Goal: Task Accomplishment & Management: Manage account settings

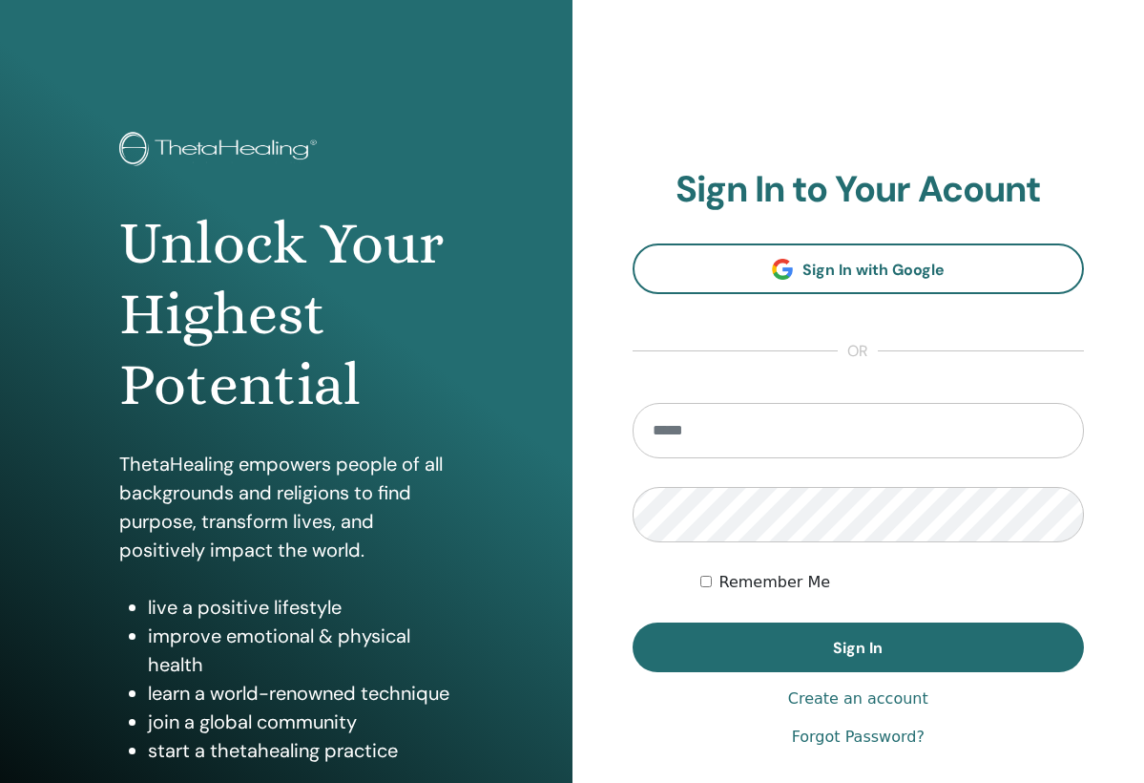
click at [141, 157] on img at bounding box center [220, 151] width 203 height 38
type input "**********"
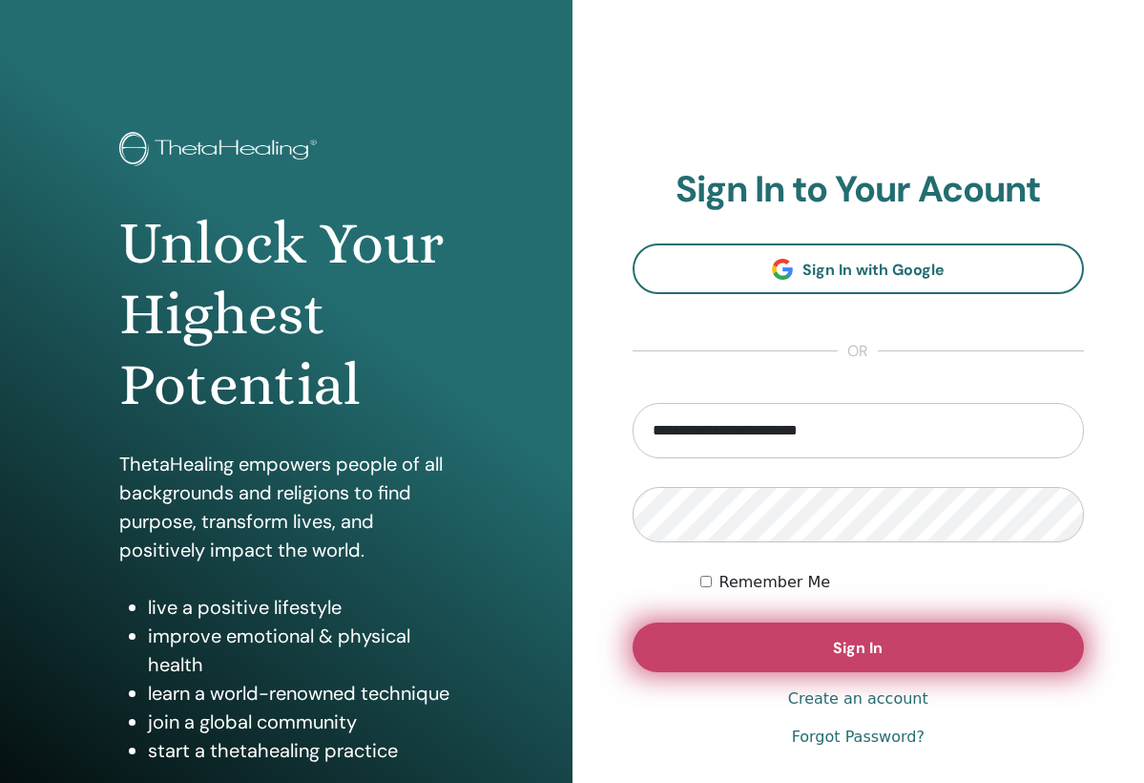
click at [678, 632] on button "Sign In" at bounding box center [859, 647] width 452 height 50
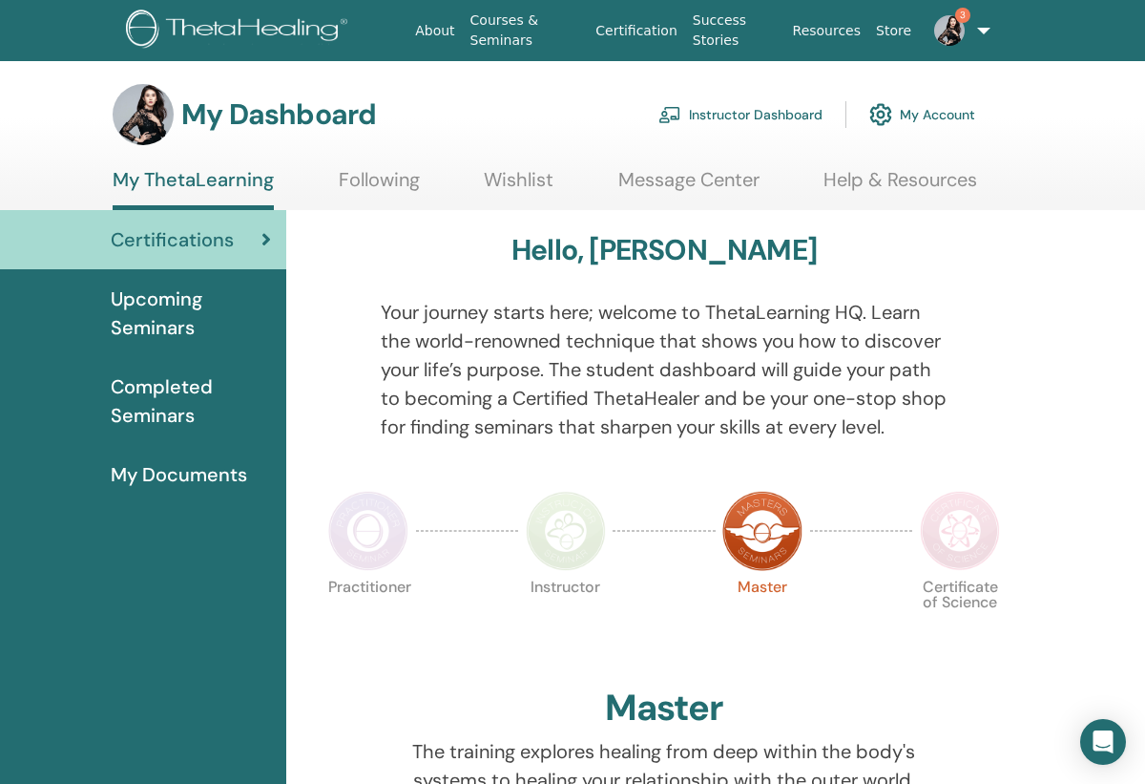
click at [747, 113] on link "Instructor Dashboard" at bounding box center [741, 115] width 164 height 42
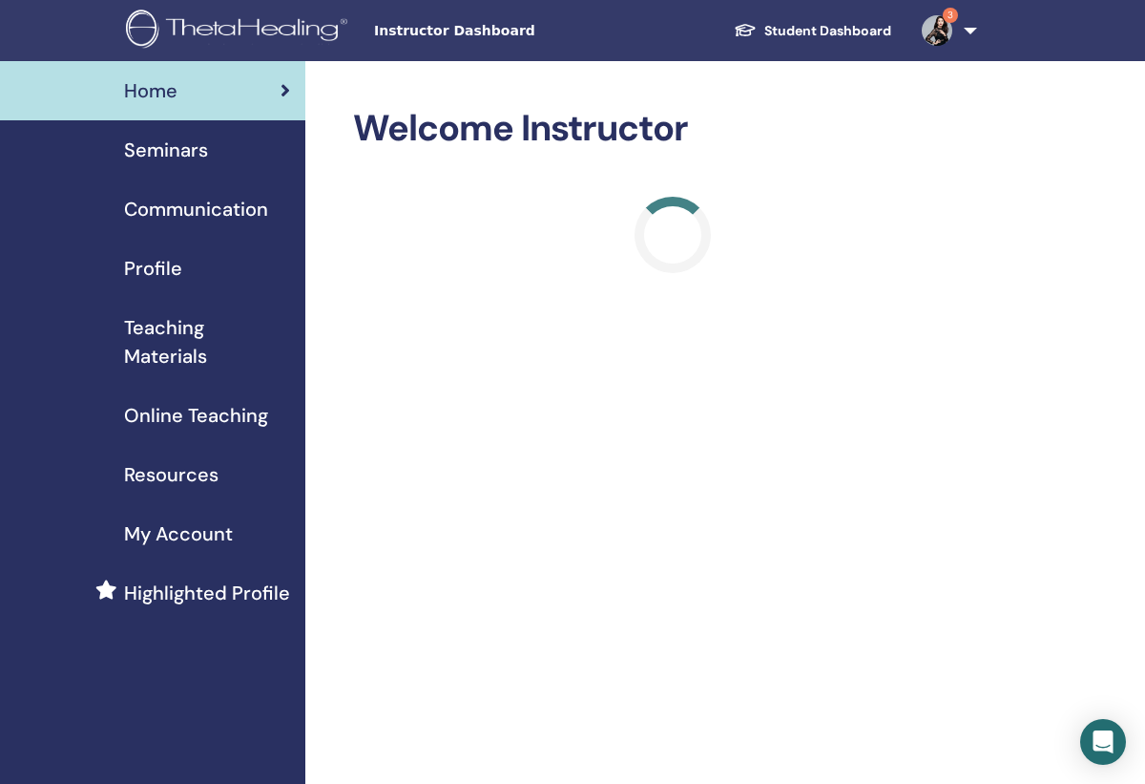
click at [185, 154] on span "Seminars" at bounding box center [166, 150] width 84 height 29
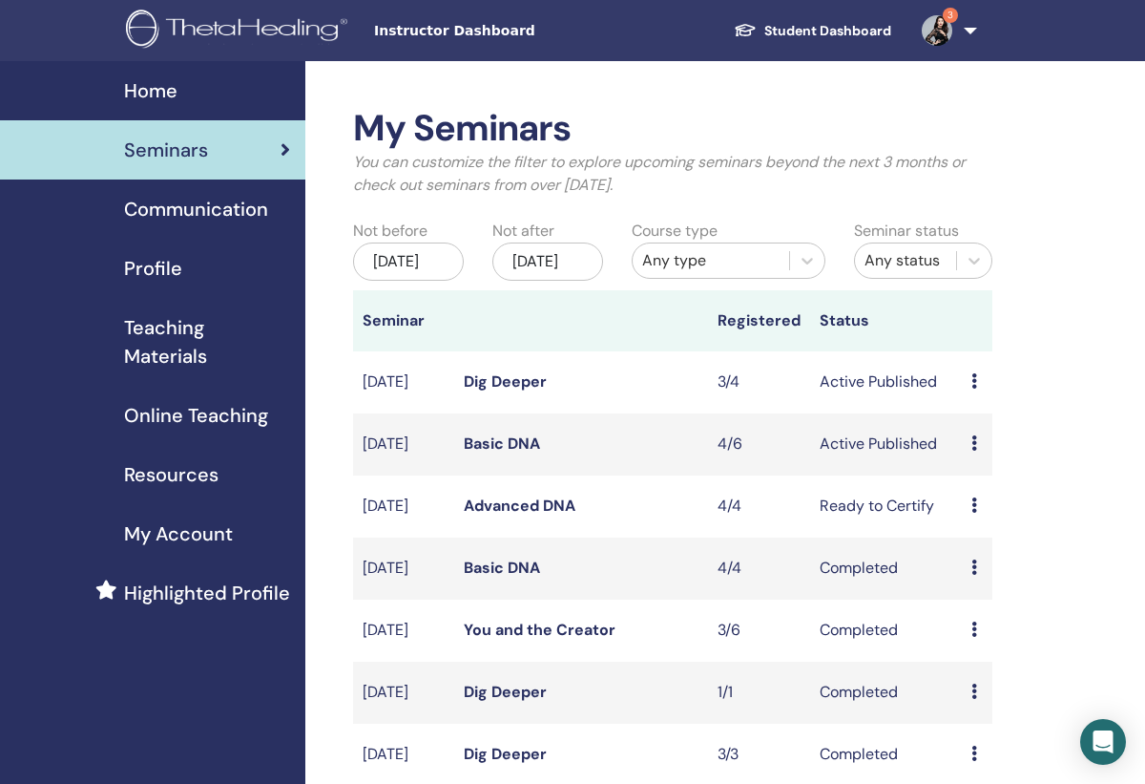
click at [501, 391] on link "Dig Deeper" at bounding box center [505, 381] width 83 height 20
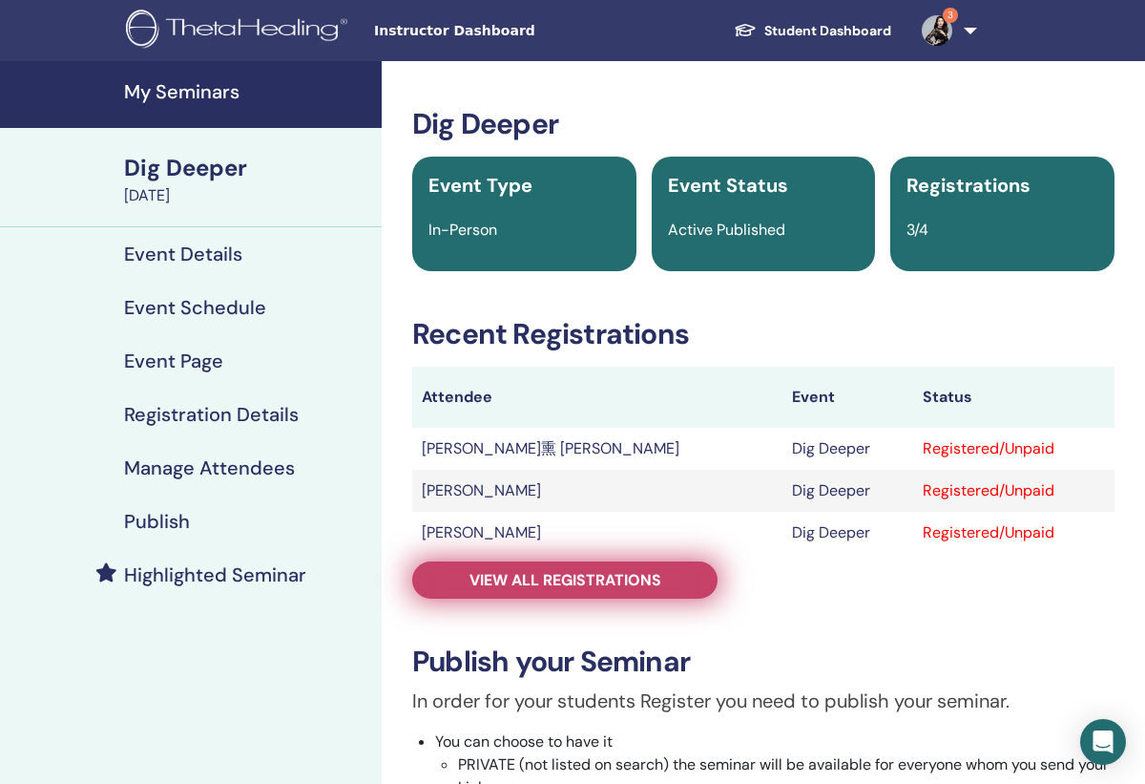
click at [517, 586] on span "View all registrations" at bounding box center [566, 580] width 192 height 20
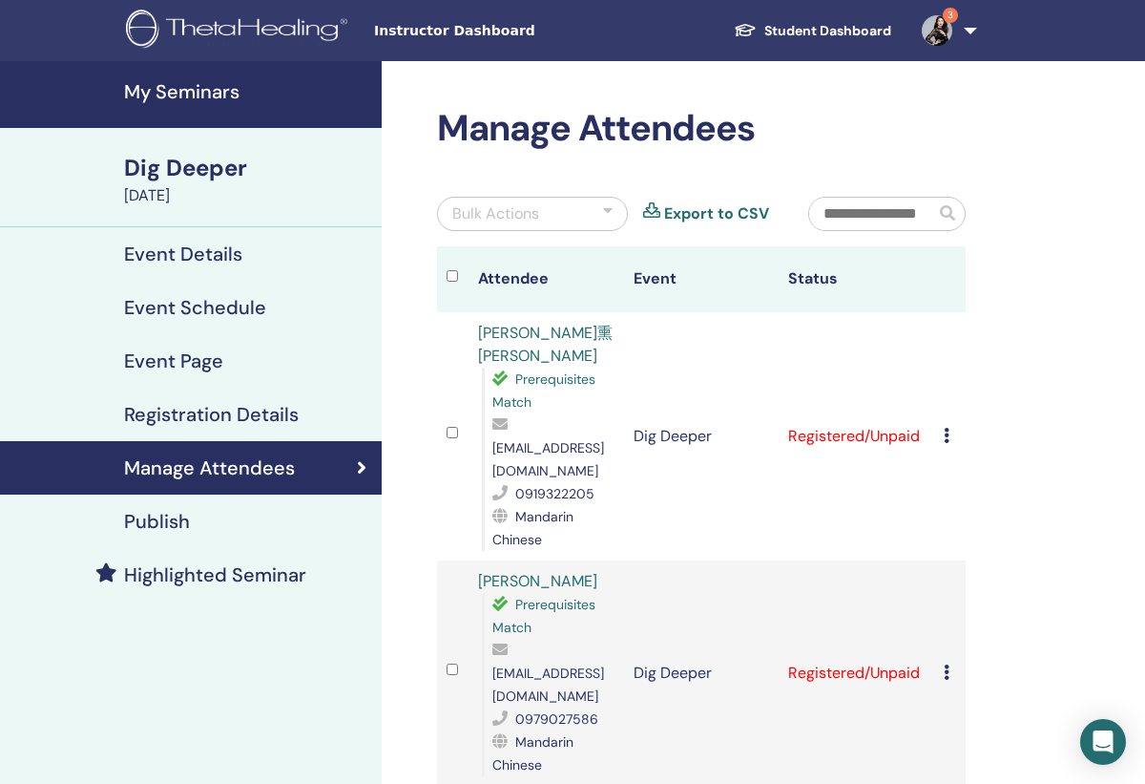
click at [840, 27] on link "Student Dashboard" at bounding box center [813, 30] width 188 height 35
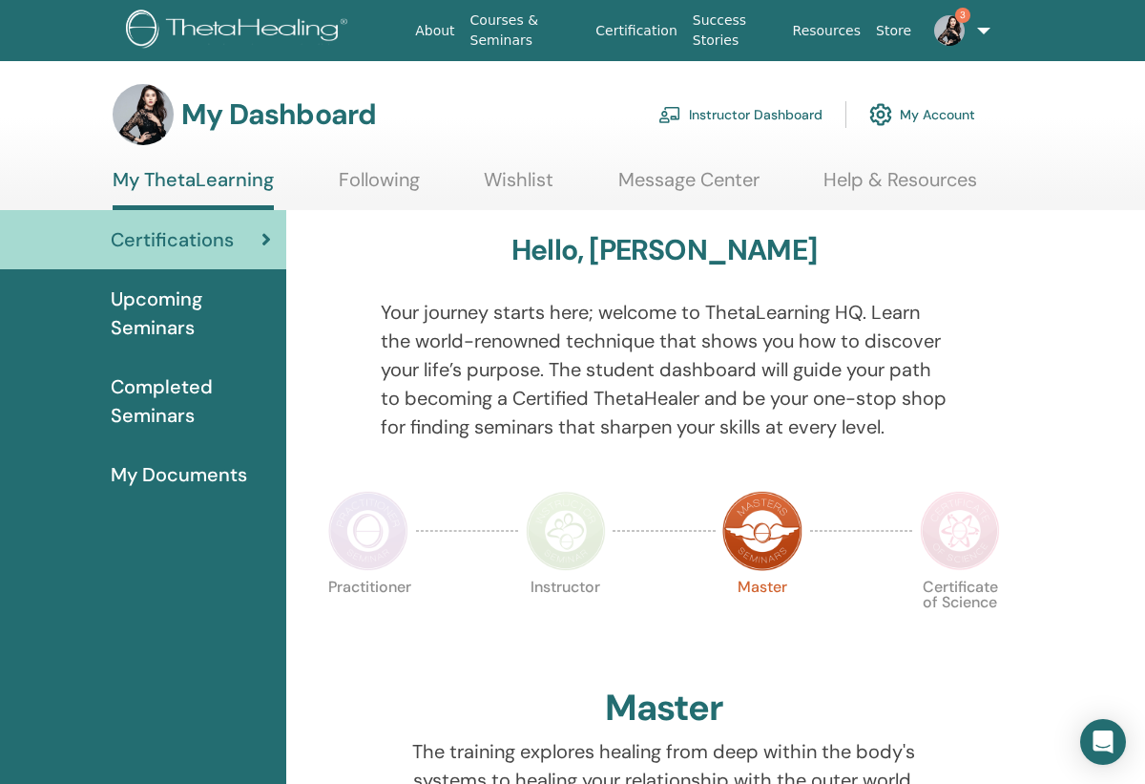
click at [756, 103] on link "Instructor Dashboard" at bounding box center [741, 115] width 164 height 42
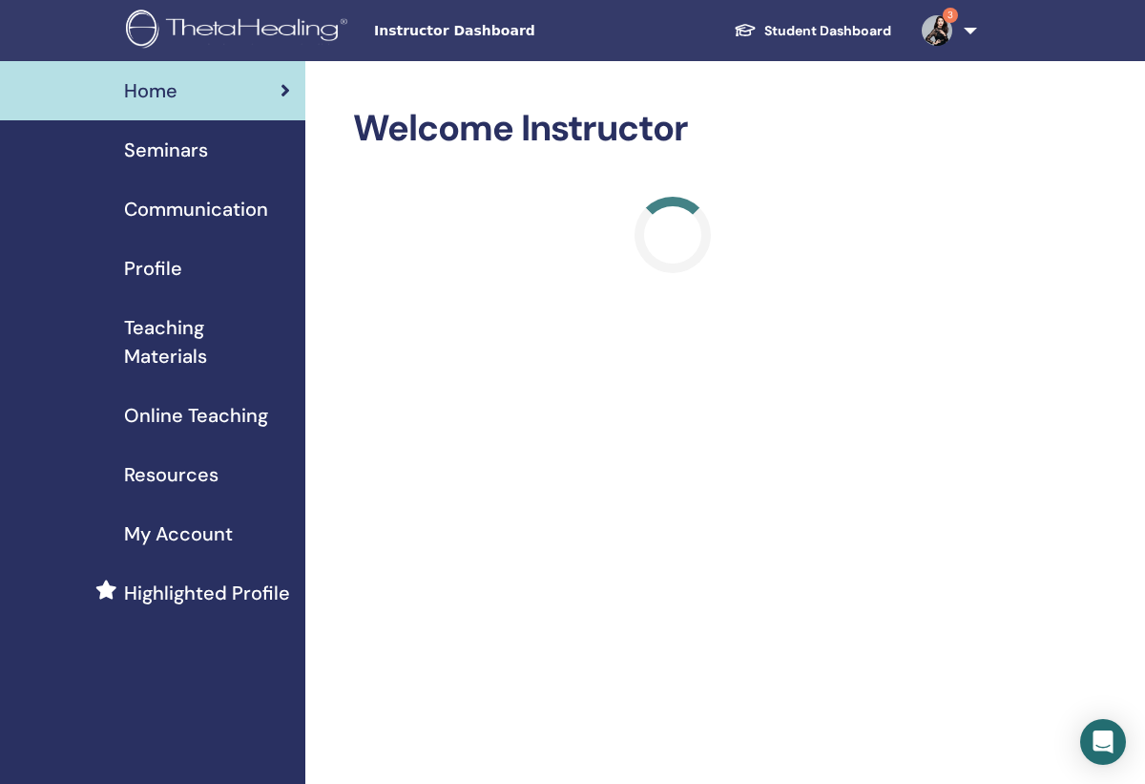
click at [176, 148] on span "Seminars" at bounding box center [166, 150] width 84 height 29
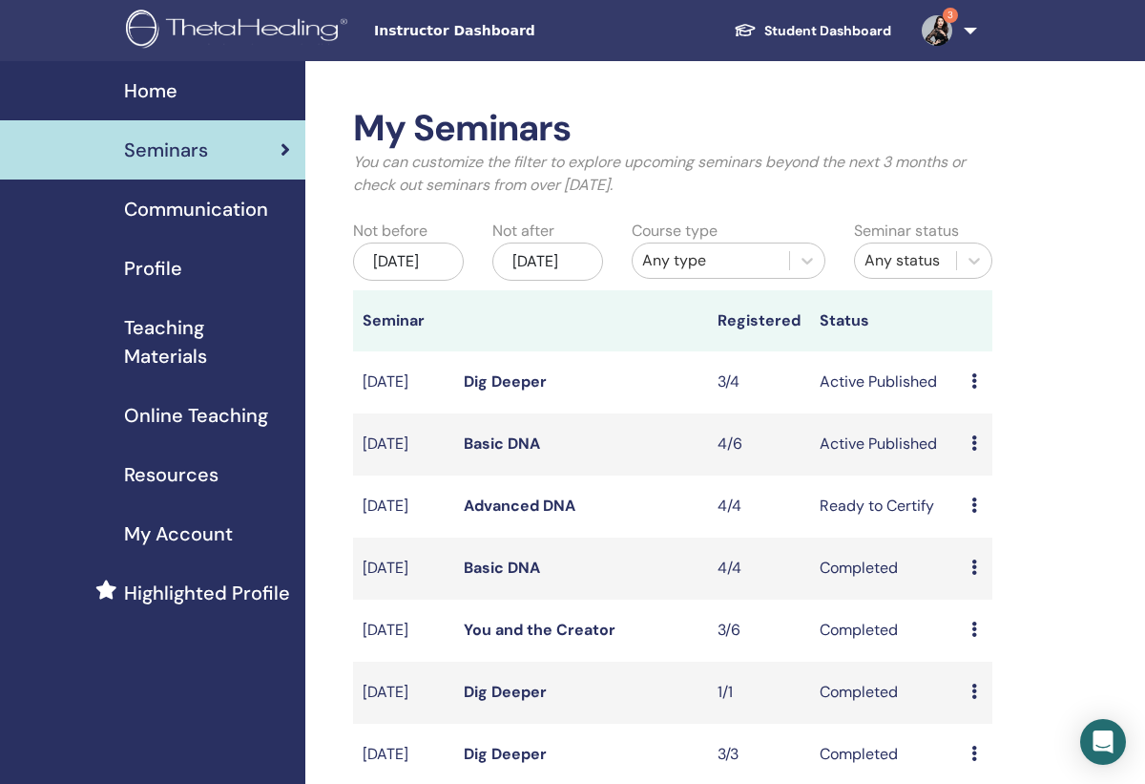
click at [503, 451] on link "Basic DNA" at bounding box center [502, 443] width 76 height 20
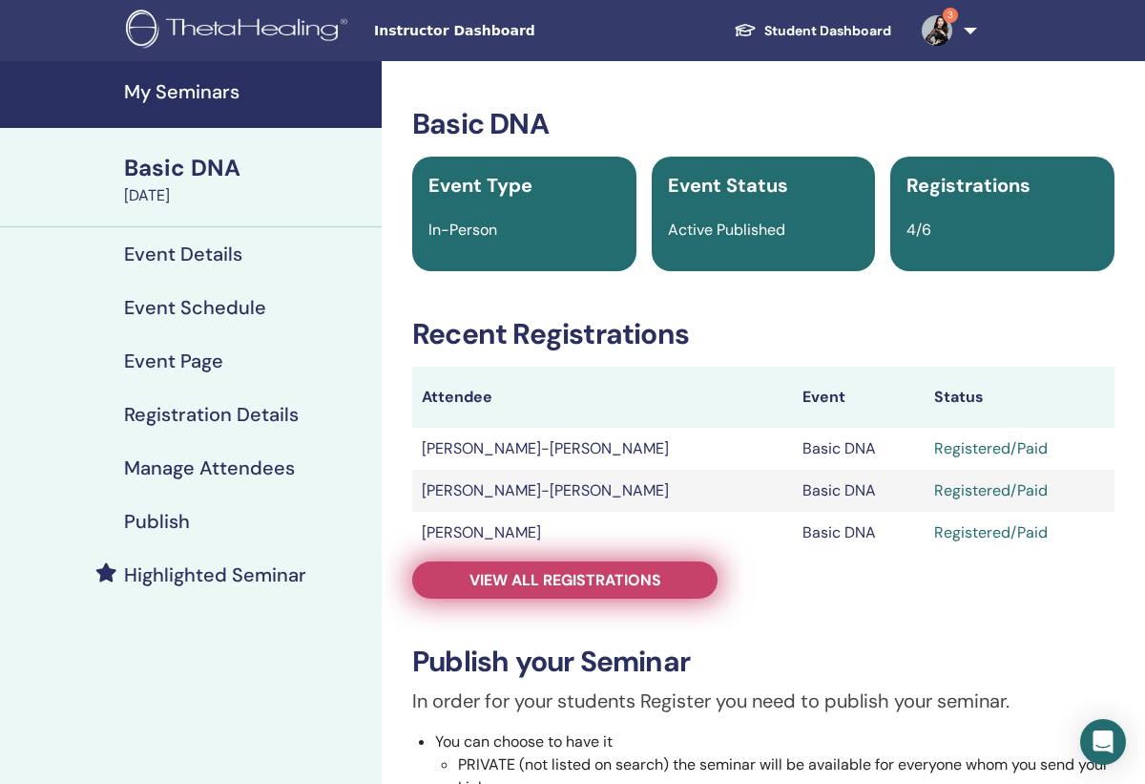
click at [476, 588] on span "View all registrations" at bounding box center [566, 580] width 192 height 20
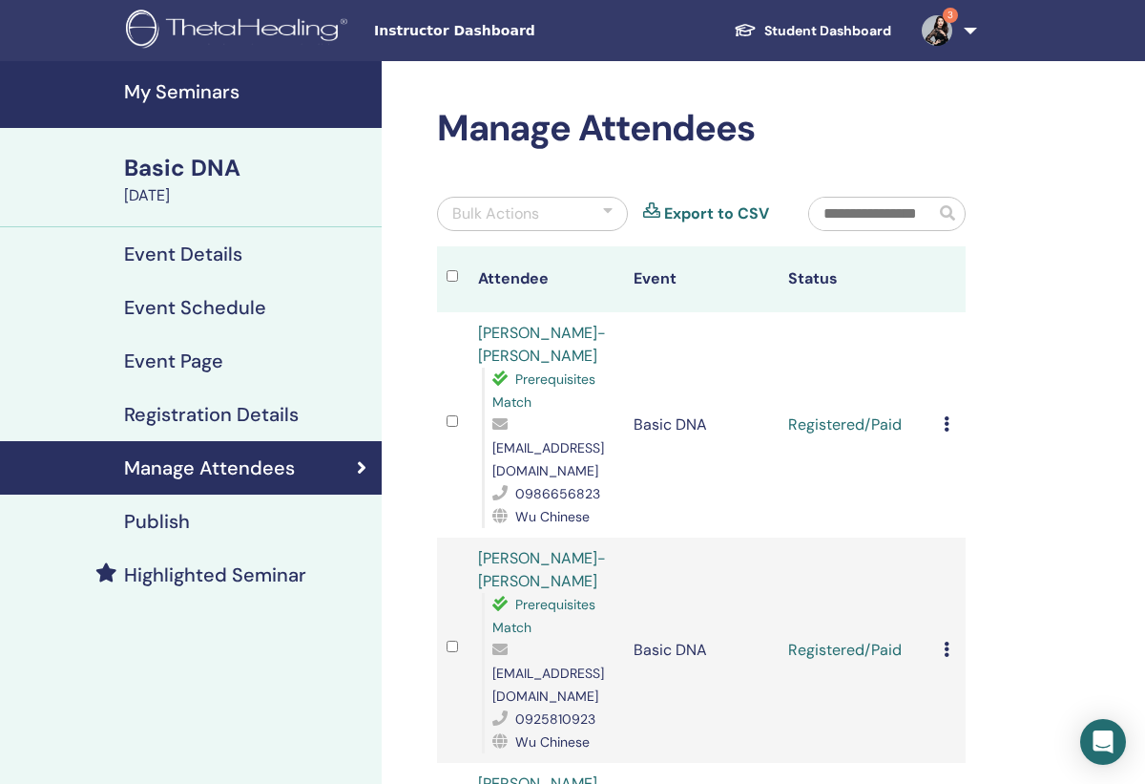
click at [828, 31] on link "Student Dashboard" at bounding box center [813, 30] width 188 height 35
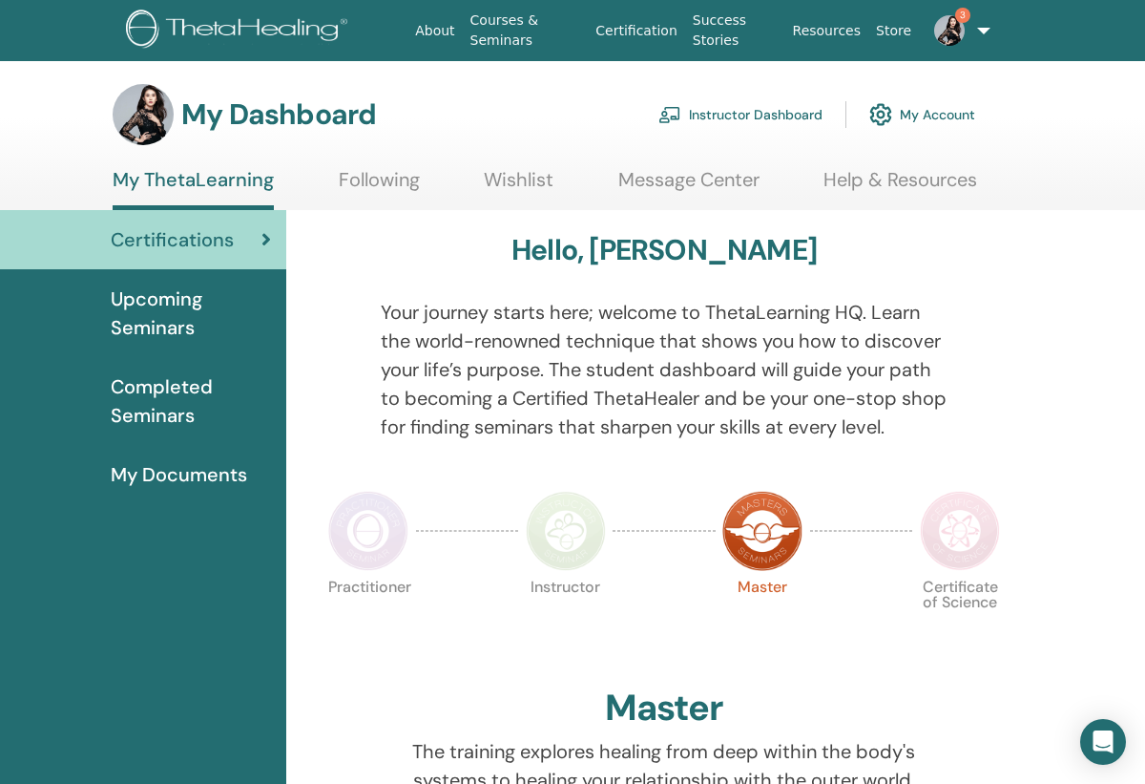
click at [777, 115] on link "Instructor Dashboard" at bounding box center [741, 115] width 164 height 42
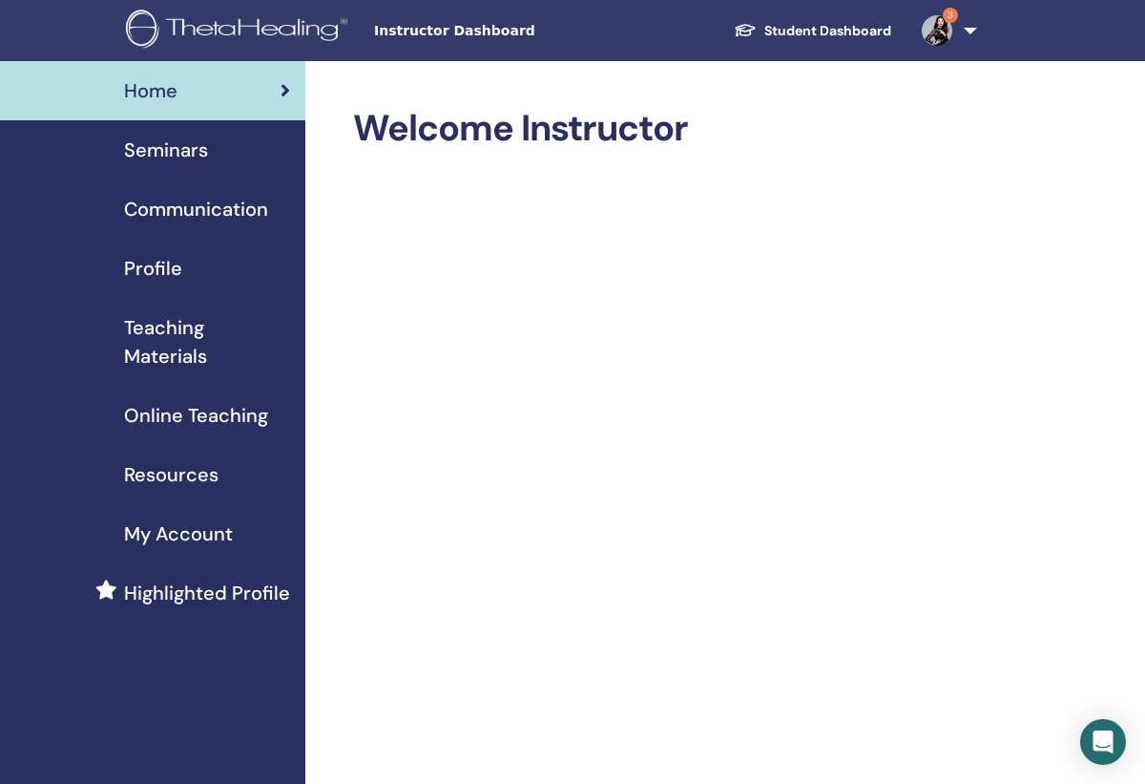
click at [157, 160] on span "Seminars" at bounding box center [166, 150] width 84 height 29
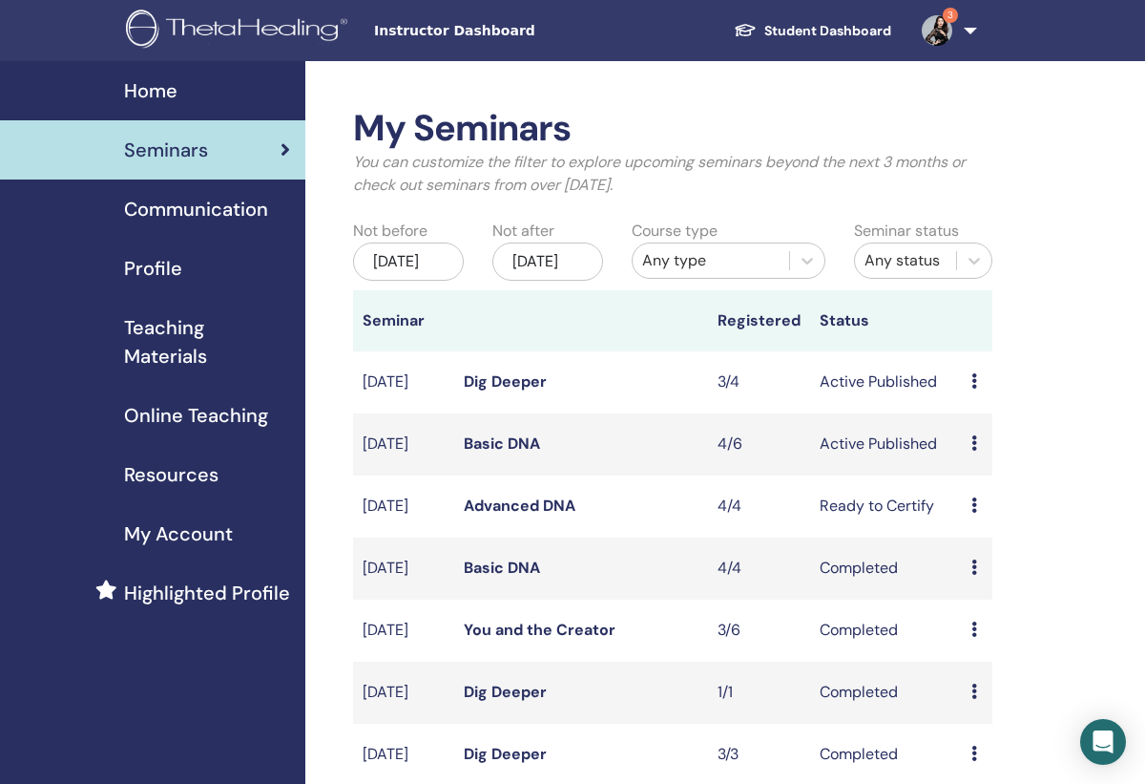
click at [841, 38] on link "Student Dashboard" at bounding box center [813, 30] width 188 height 35
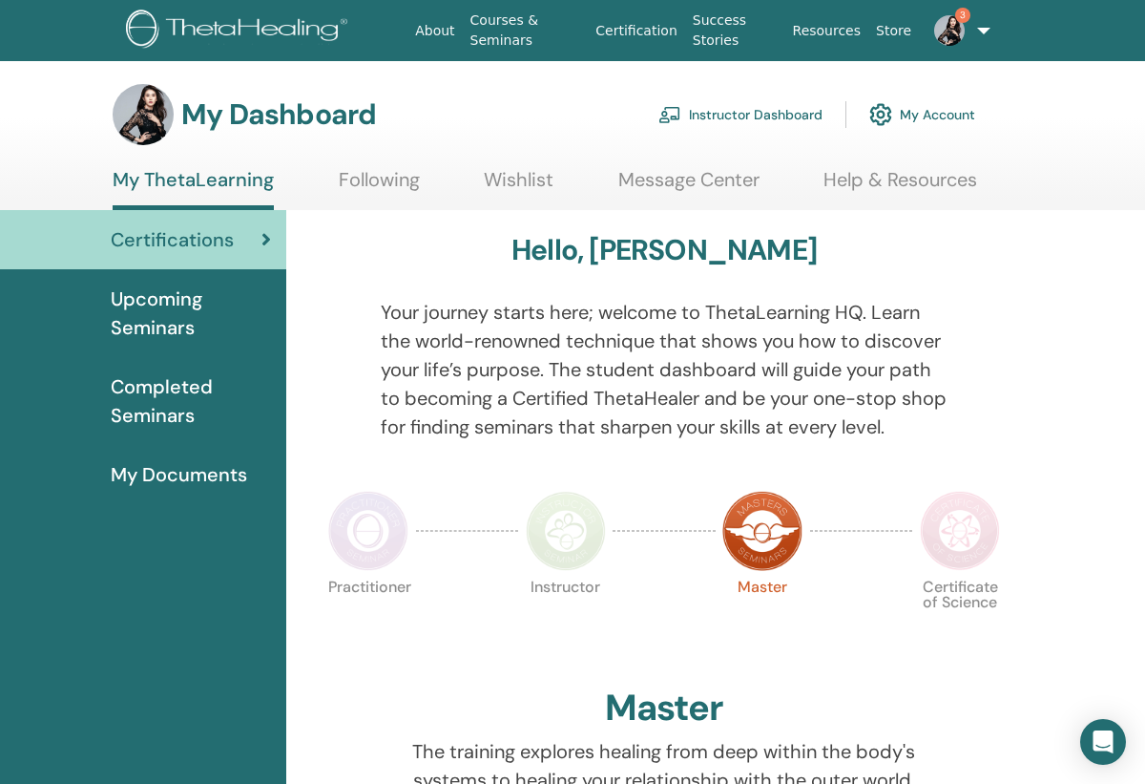
click at [720, 119] on link "Instructor Dashboard" at bounding box center [741, 115] width 164 height 42
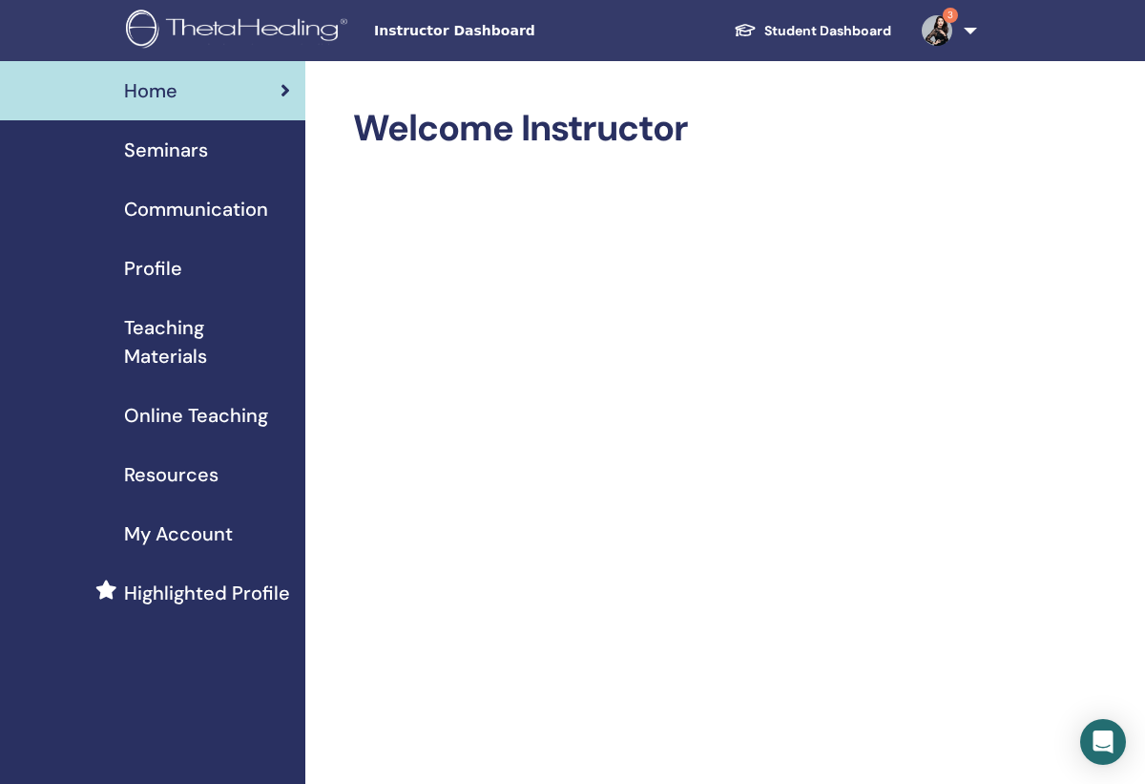
click at [179, 152] on span "Seminars" at bounding box center [166, 150] width 84 height 29
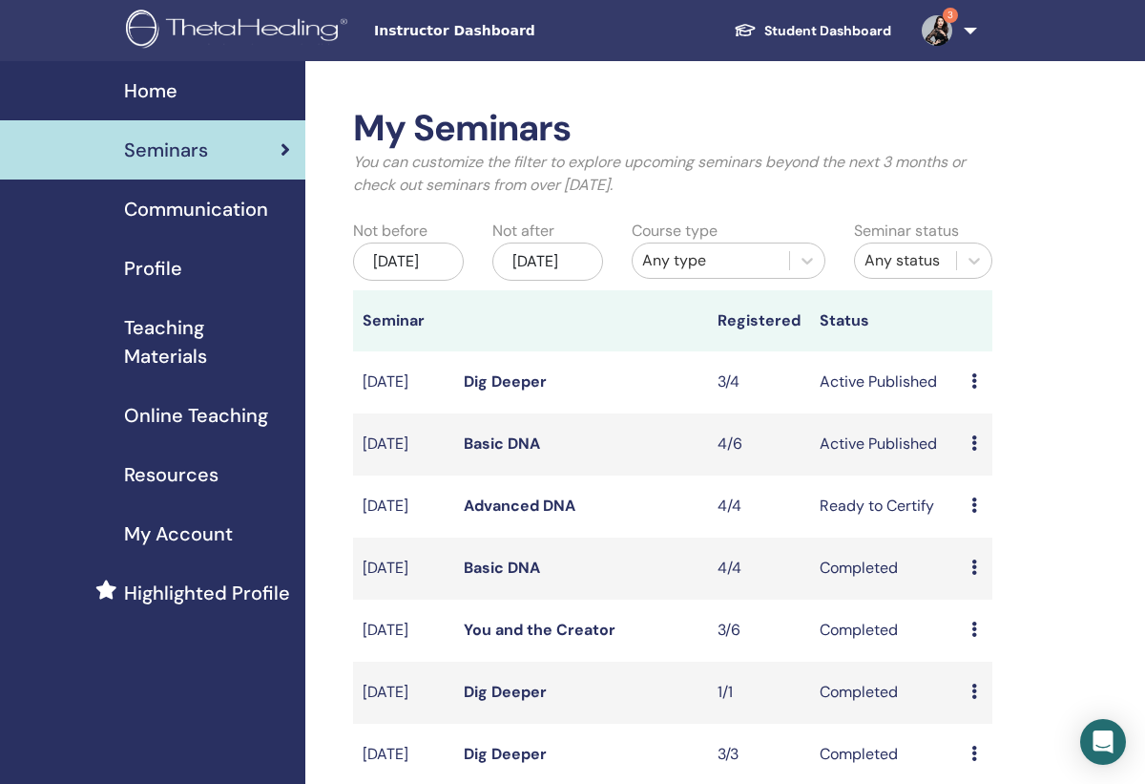
click at [497, 391] on link "Dig Deeper" at bounding box center [505, 381] width 83 height 20
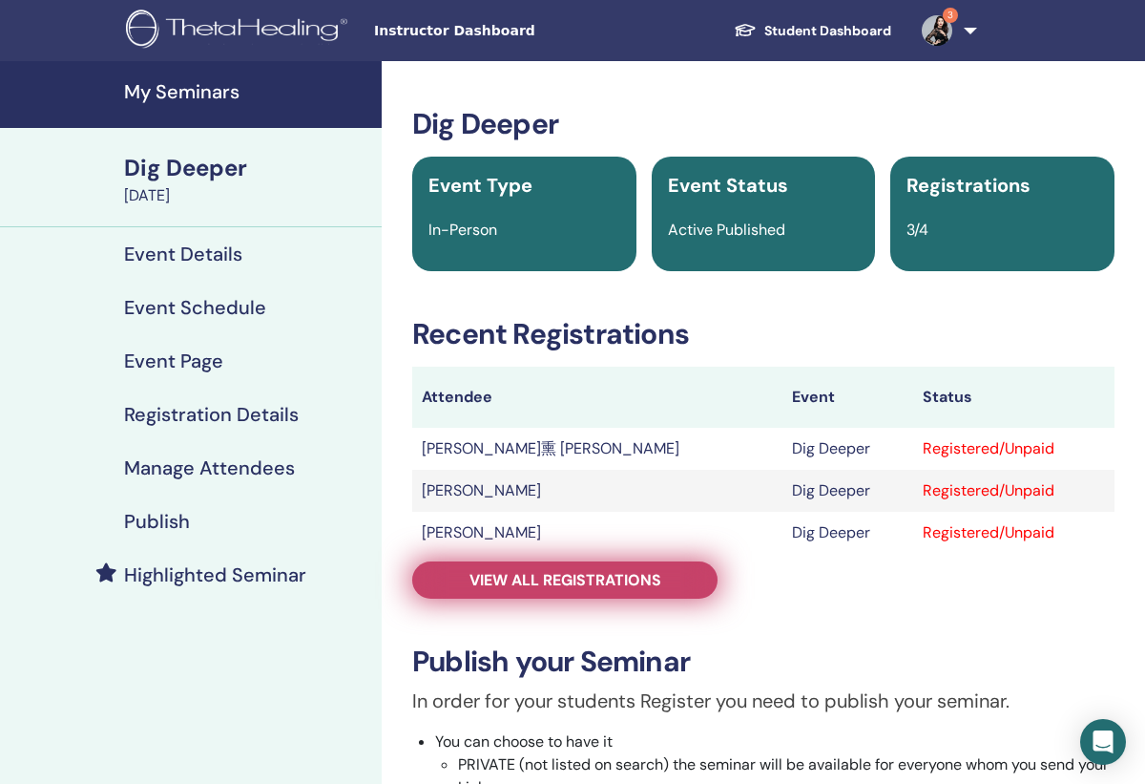
click at [528, 587] on span "View all registrations" at bounding box center [566, 580] width 192 height 20
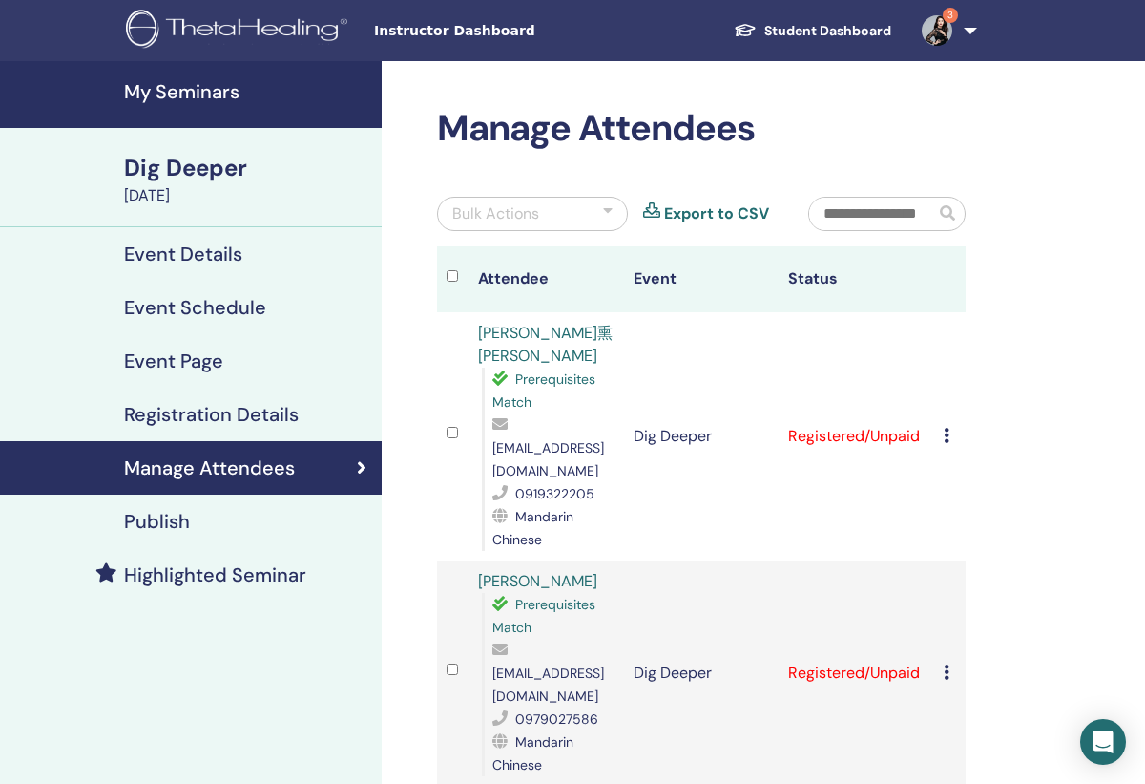
click at [192, 89] on h4 "My Seminars" at bounding box center [247, 91] width 246 height 23
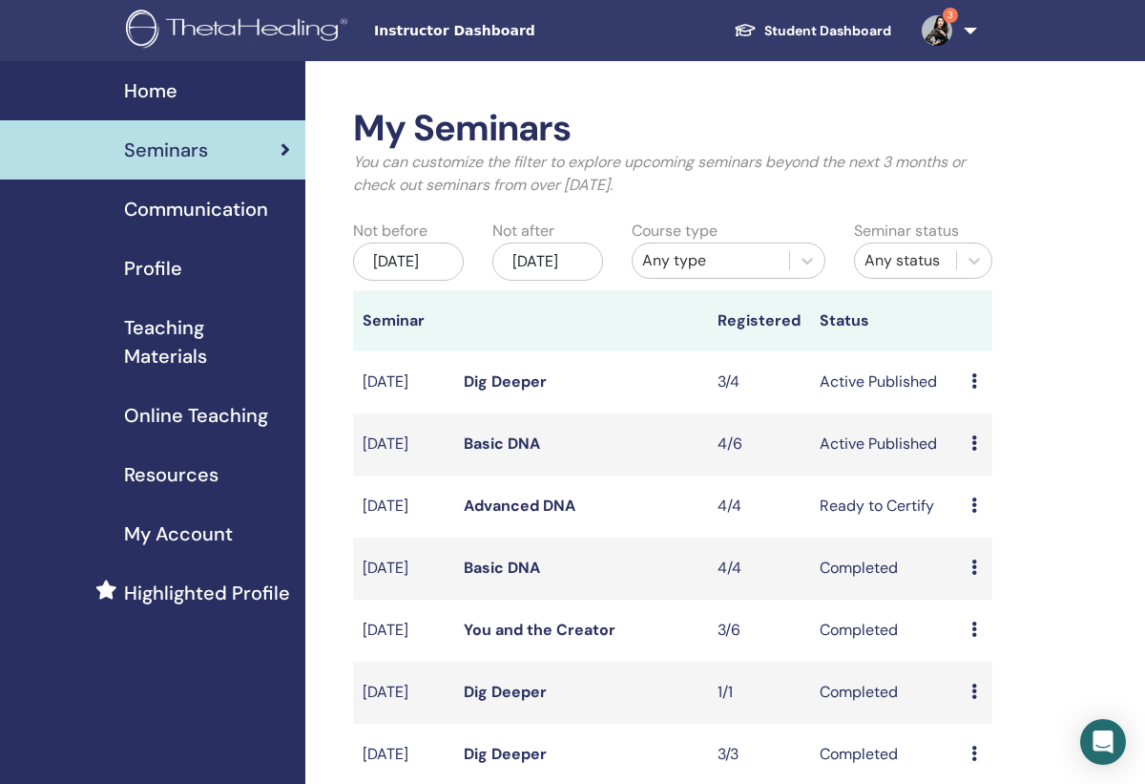
click at [791, 39] on link "Student Dashboard" at bounding box center [813, 30] width 188 height 35
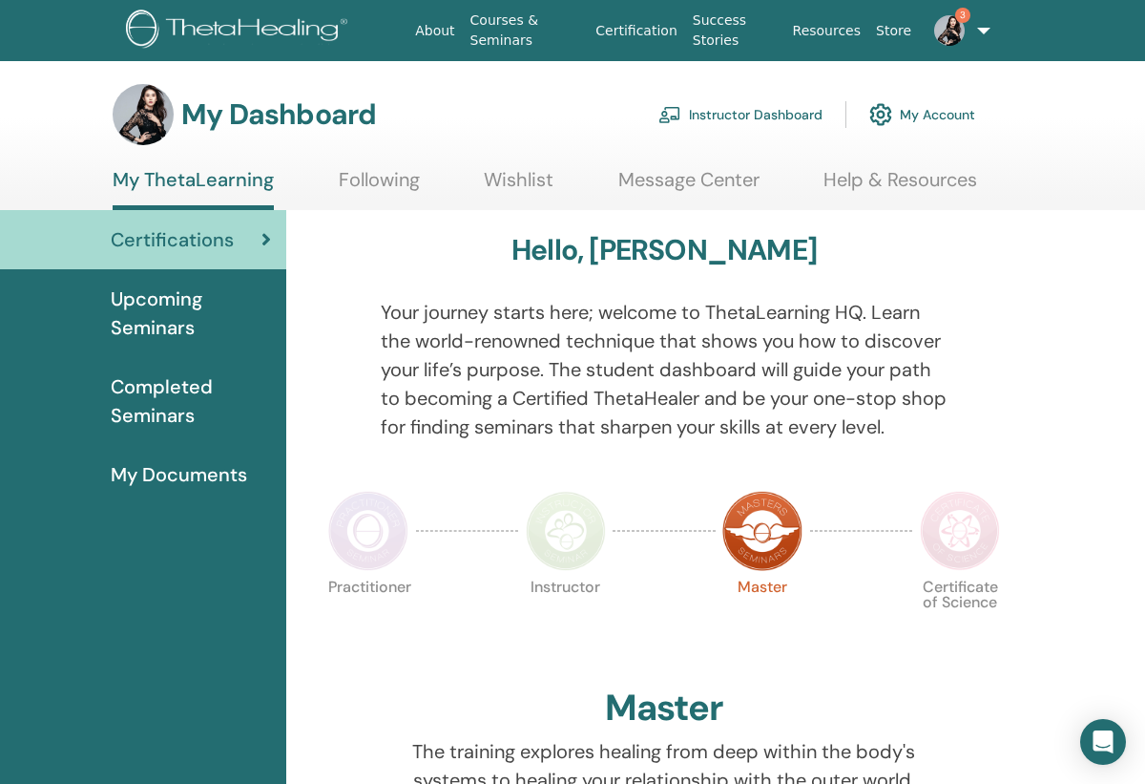
click at [740, 115] on link "Instructor Dashboard" at bounding box center [741, 115] width 164 height 42
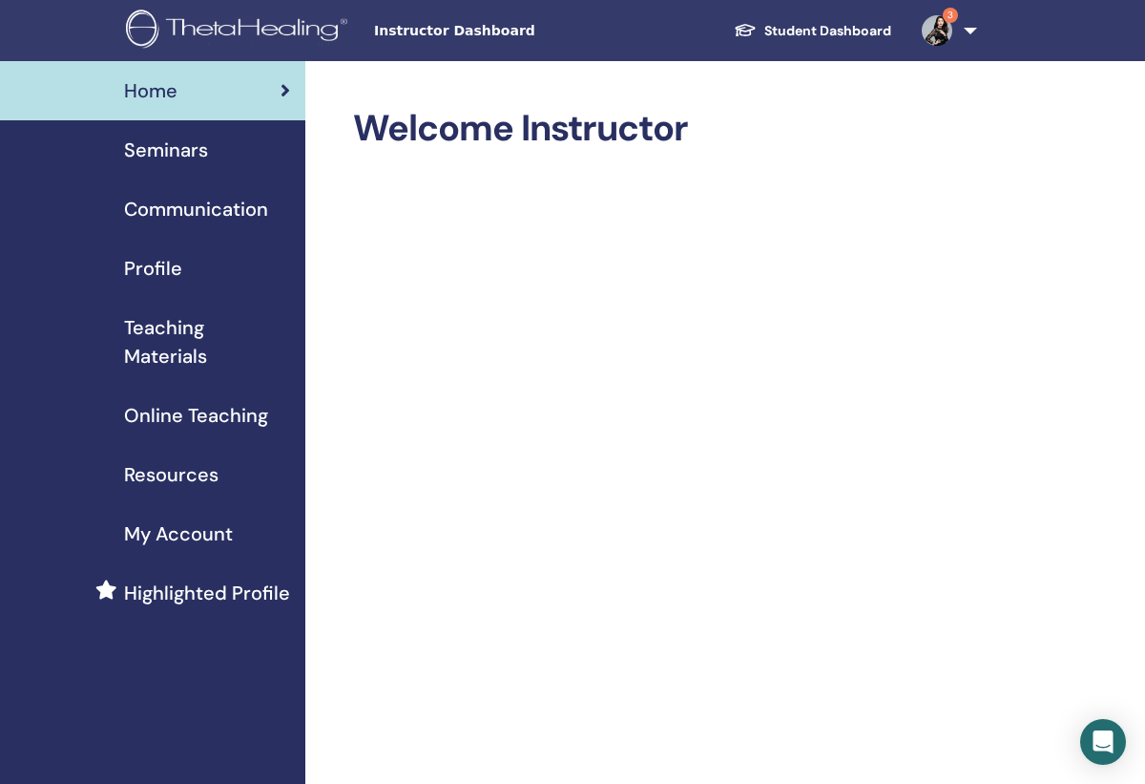
click at [186, 149] on span "Seminars" at bounding box center [166, 150] width 84 height 29
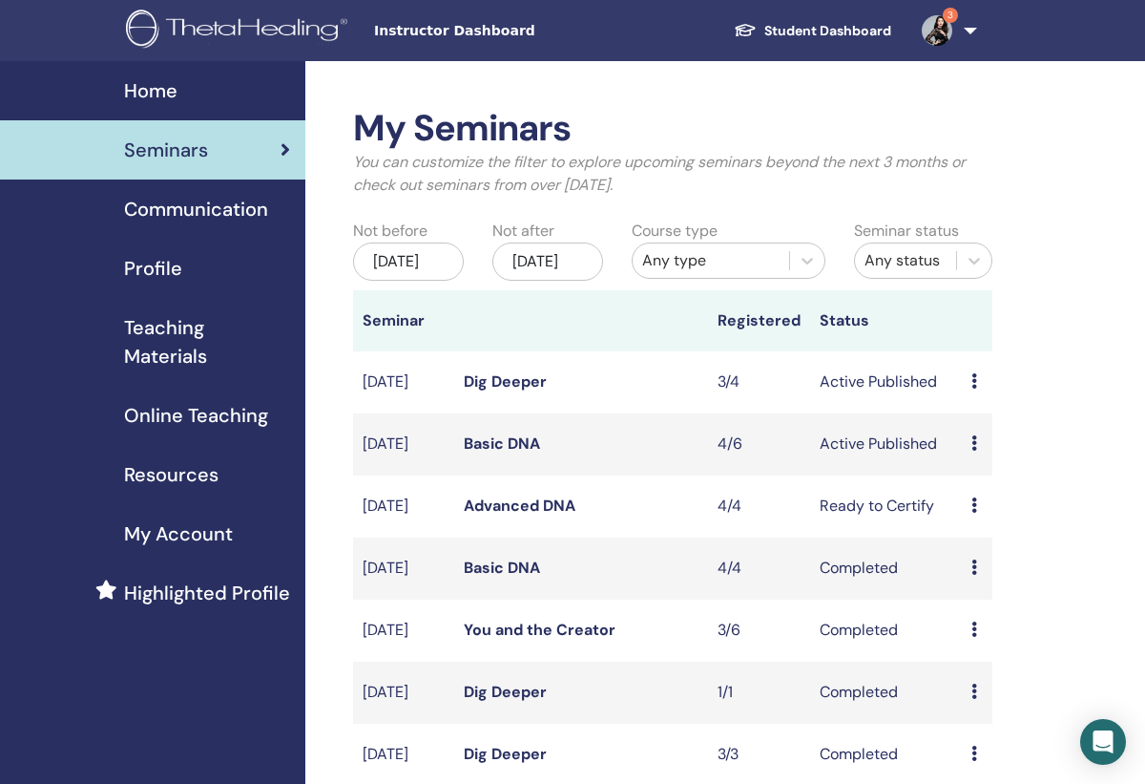
click at [535, 391] on link "Dig Deeper" at bounding box center [505, 381] width 83 height 20
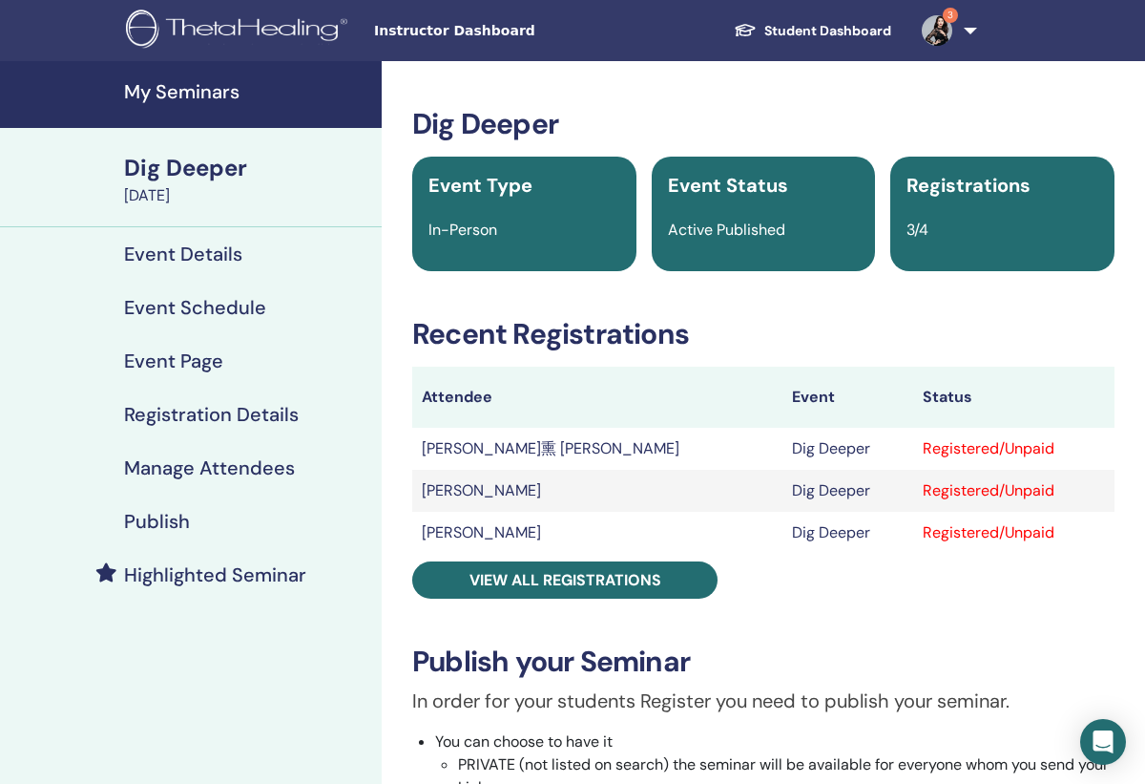
click at [197, 93] on h4 "My Seminars" at bounding box center [247, 91] width 246 height 23
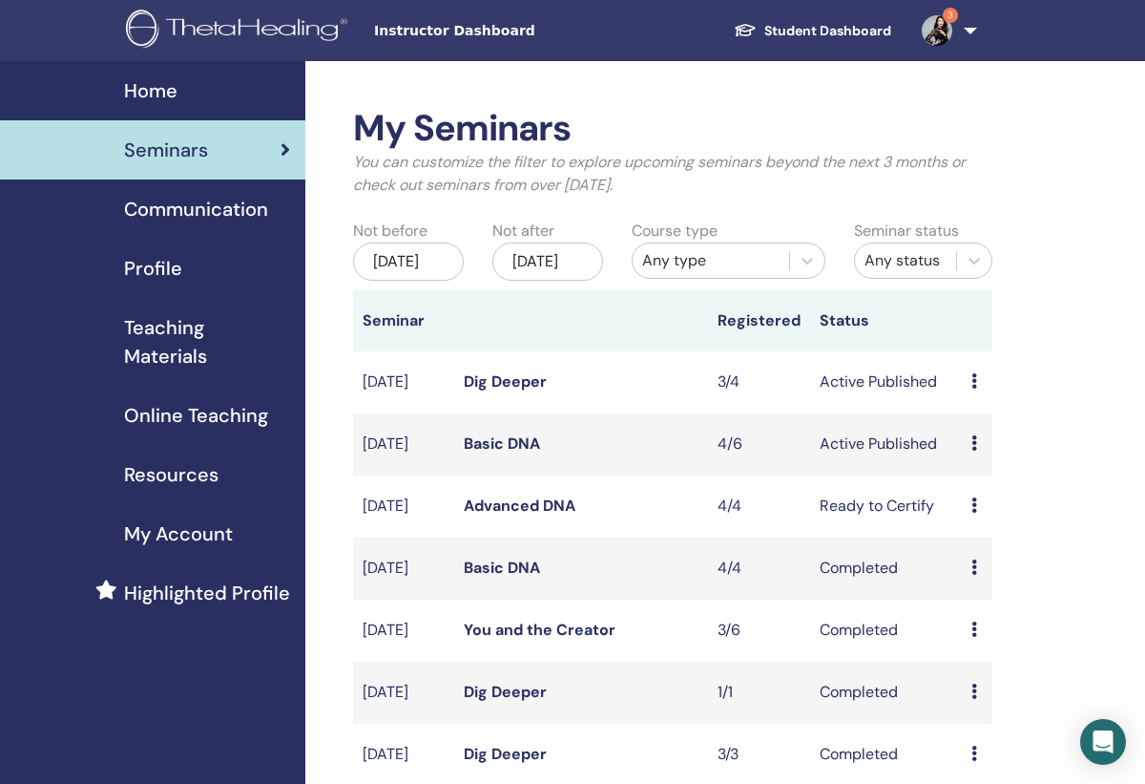
click at [475, 453] on link "Basic DNA" at bounding box center [502, 443] width 76 height 20
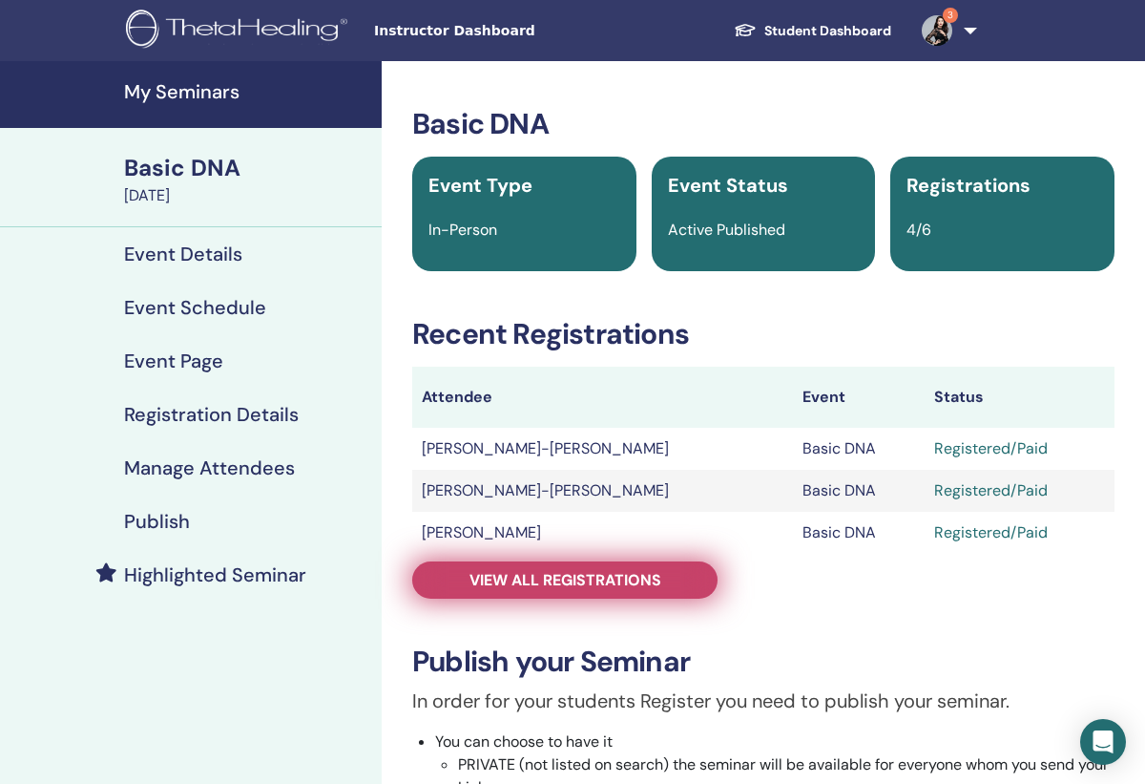
click at [519, 578] on span "View all registrations" at bounding box center [566, 580] width 192 height 20
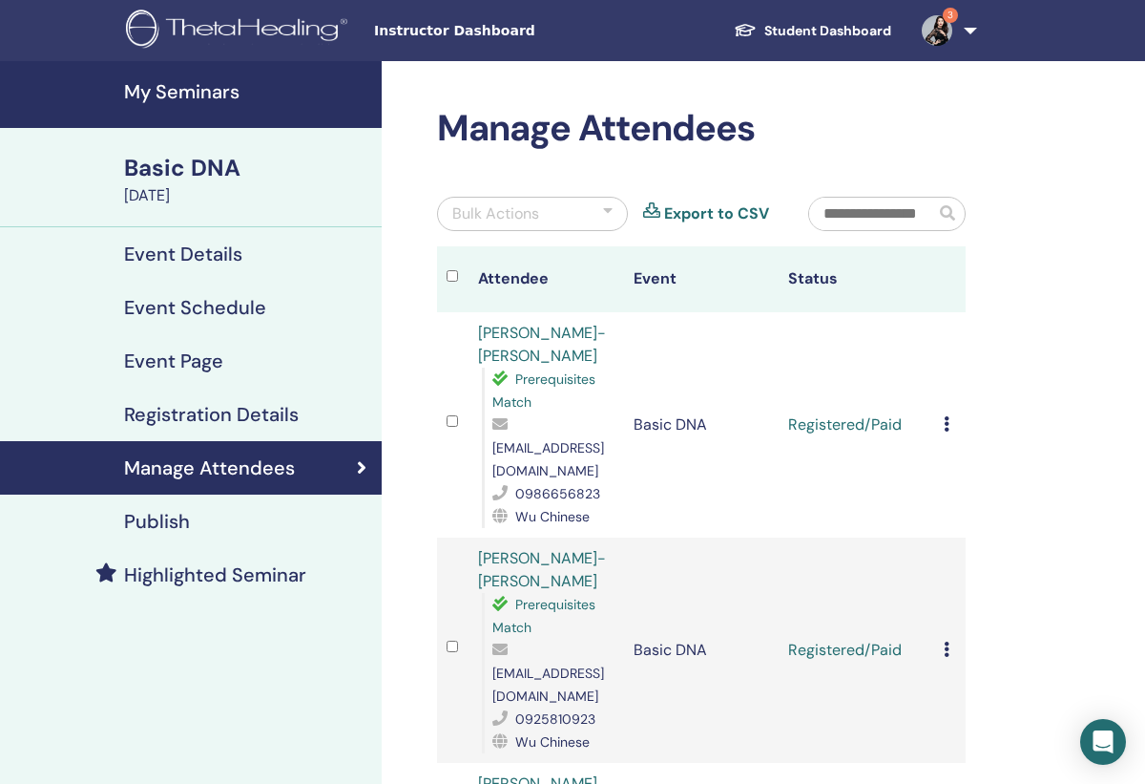
click at [792, 43] on link "Student Dashboard" at bounding box center [813, 30] width 188 height 35
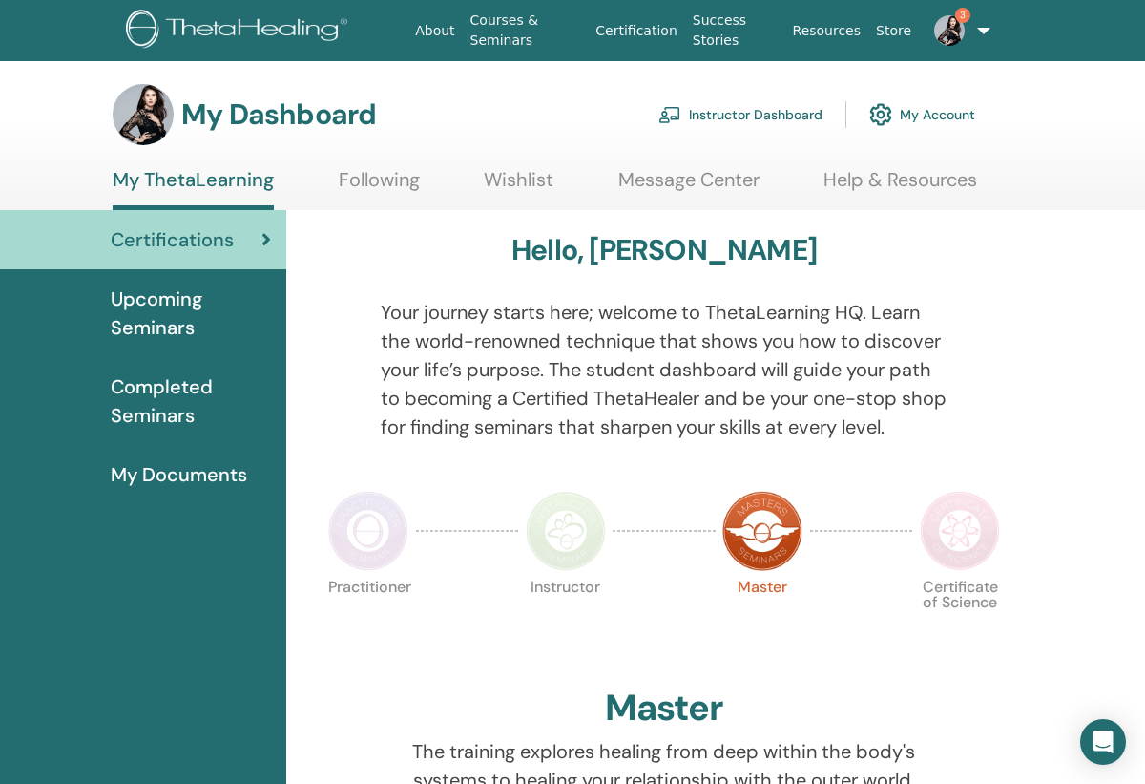
click at [749, 111] on link "Instructor Dashboard" at bounding box center [741, 115] width 164 height 42
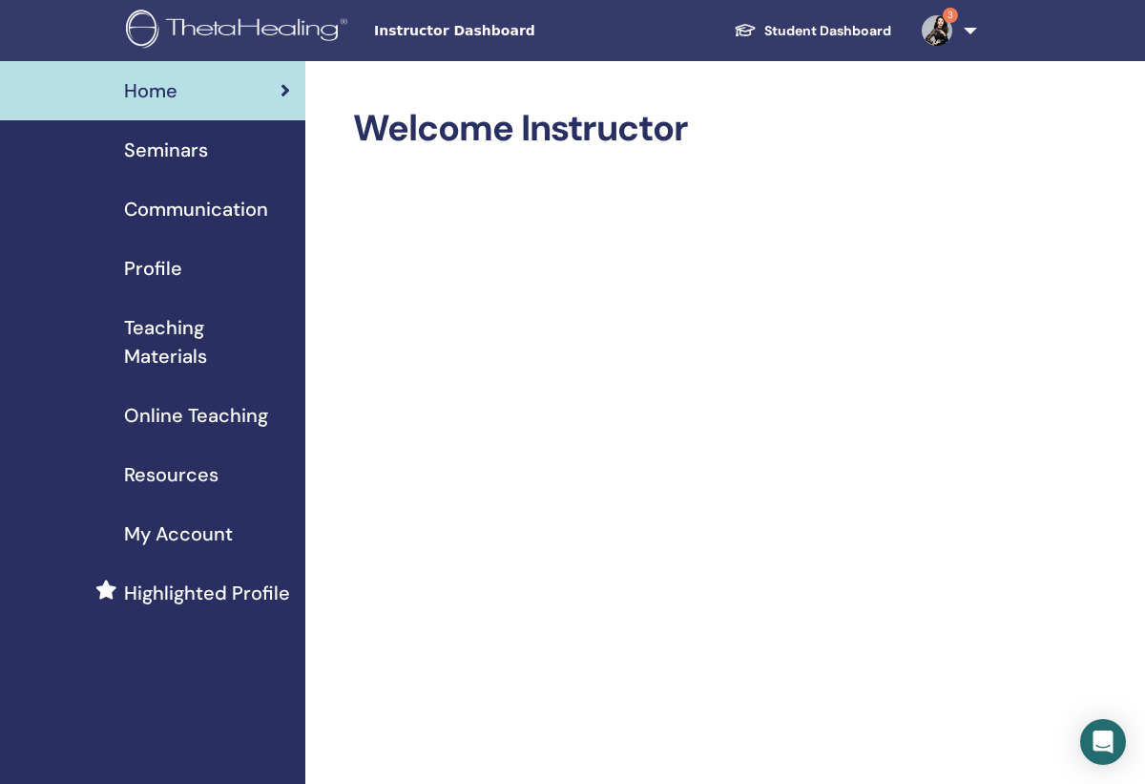
click at [178, 150] on span "Seminars" at bounding box center [166, 150] width 84 height 29
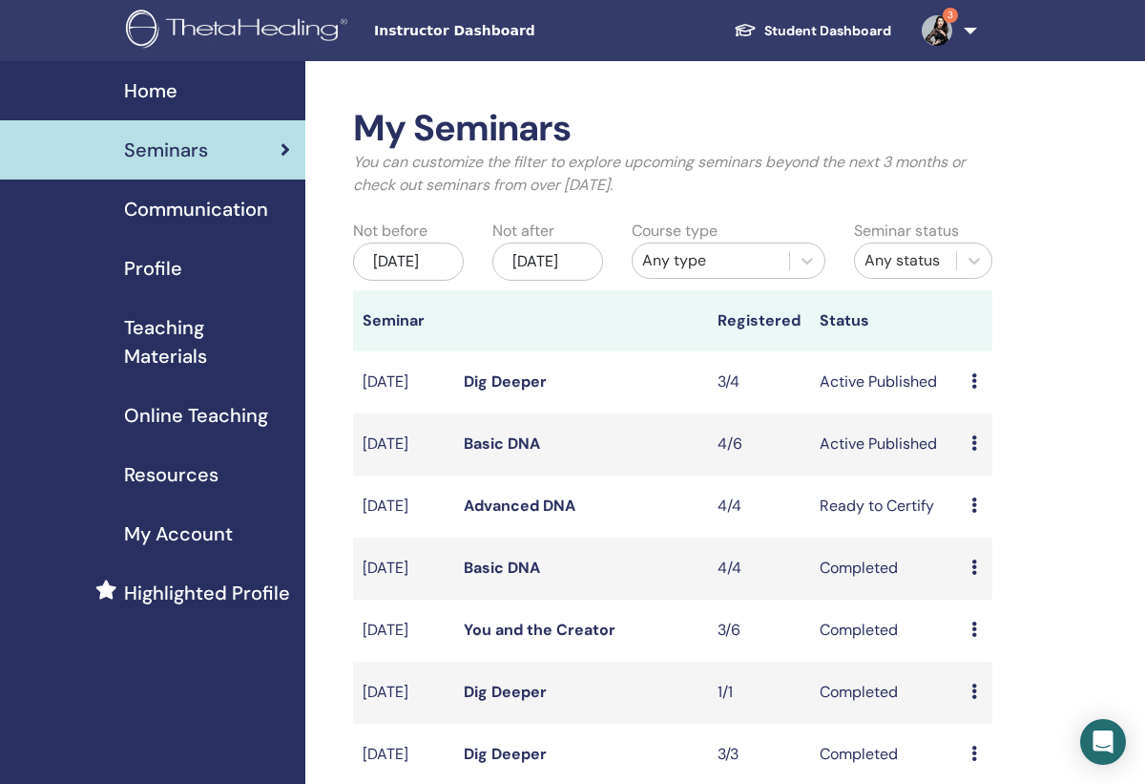
click at [522, 453] on link "Basic DNA" at bounding box center [502, 443] width 76 height 20
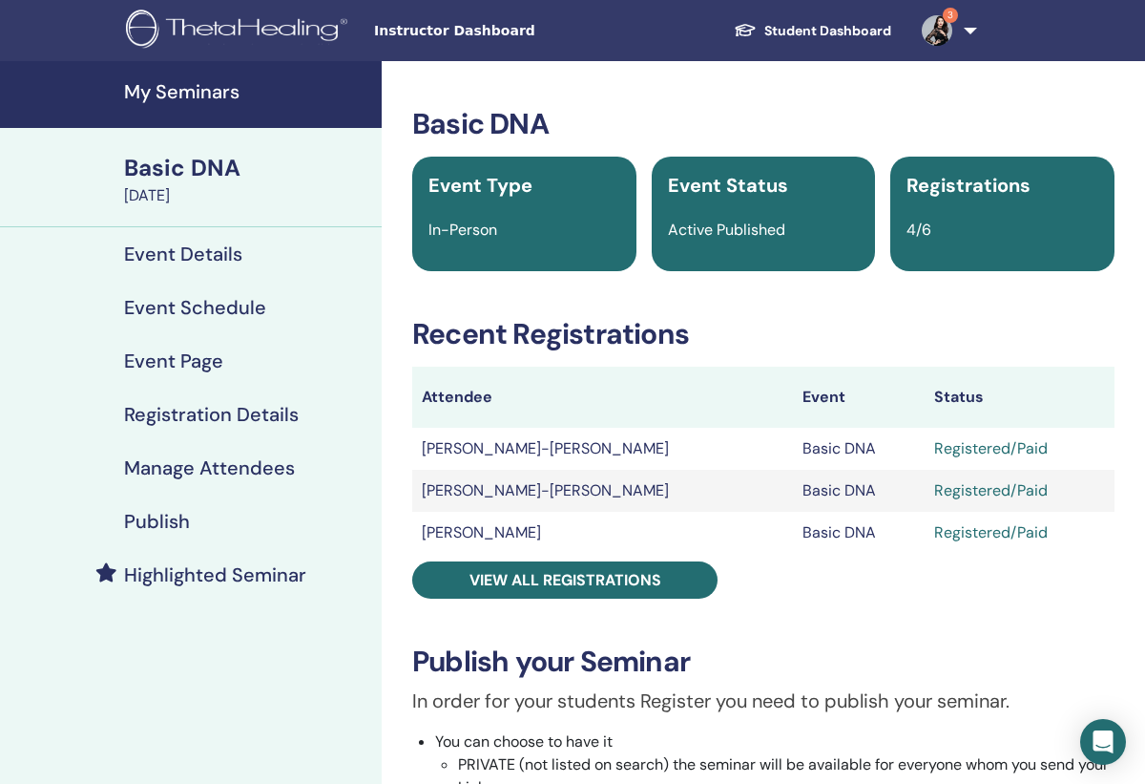
click at [795, 32] on link "Student Dashboard" at bounding box center [813, 30] width 188 height 35
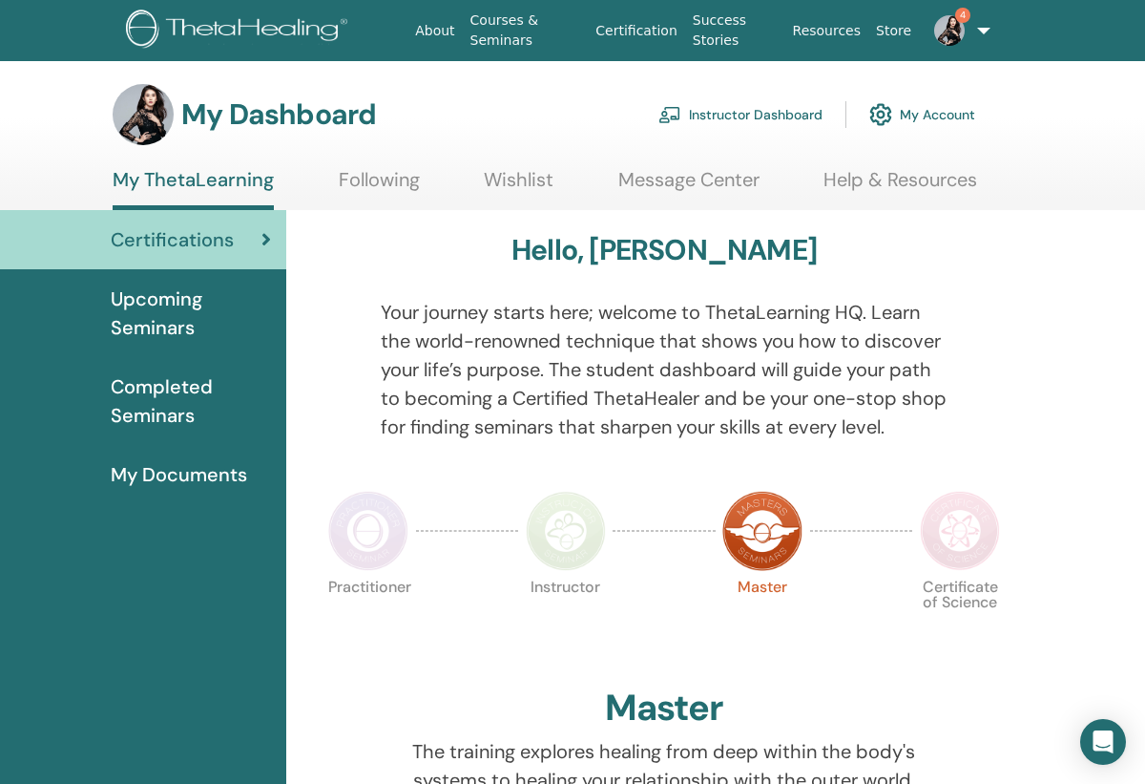
click at [728, 112] on link "Instructor Dashboard" at bounding box center [741, 115] width 164 height 42
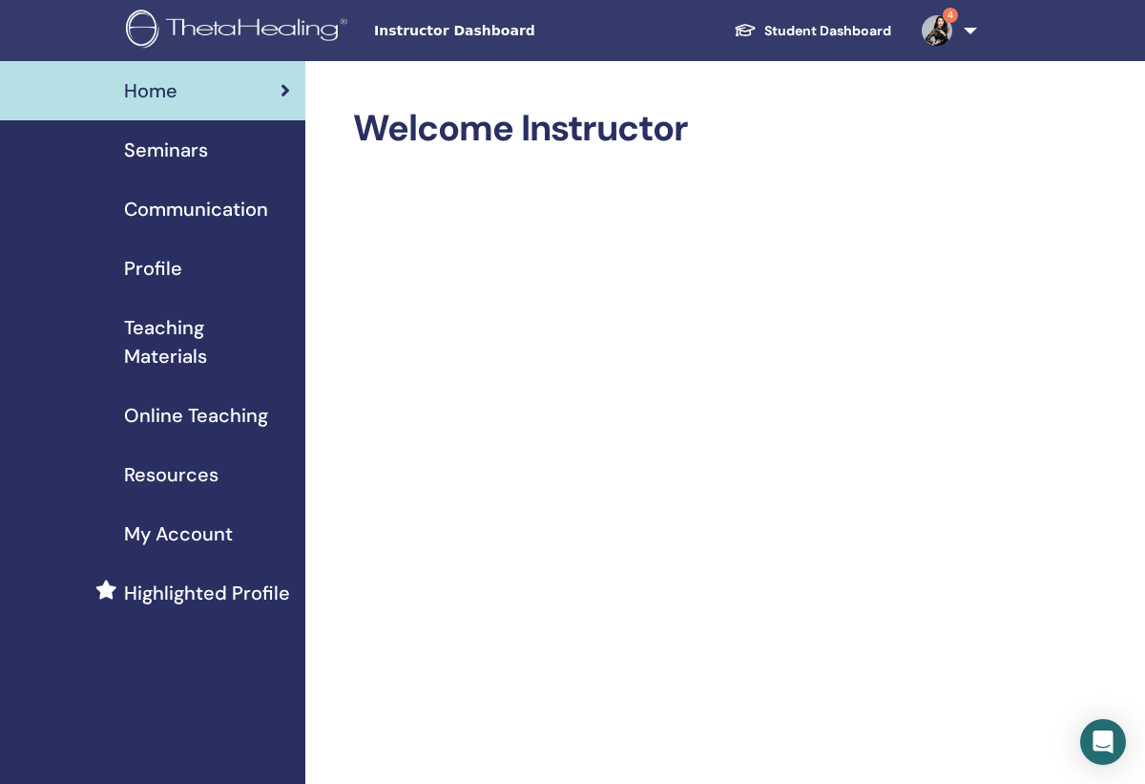
click at [162, 158] on span "Seminars" at bounding box center [166, 150] width 84 height 29
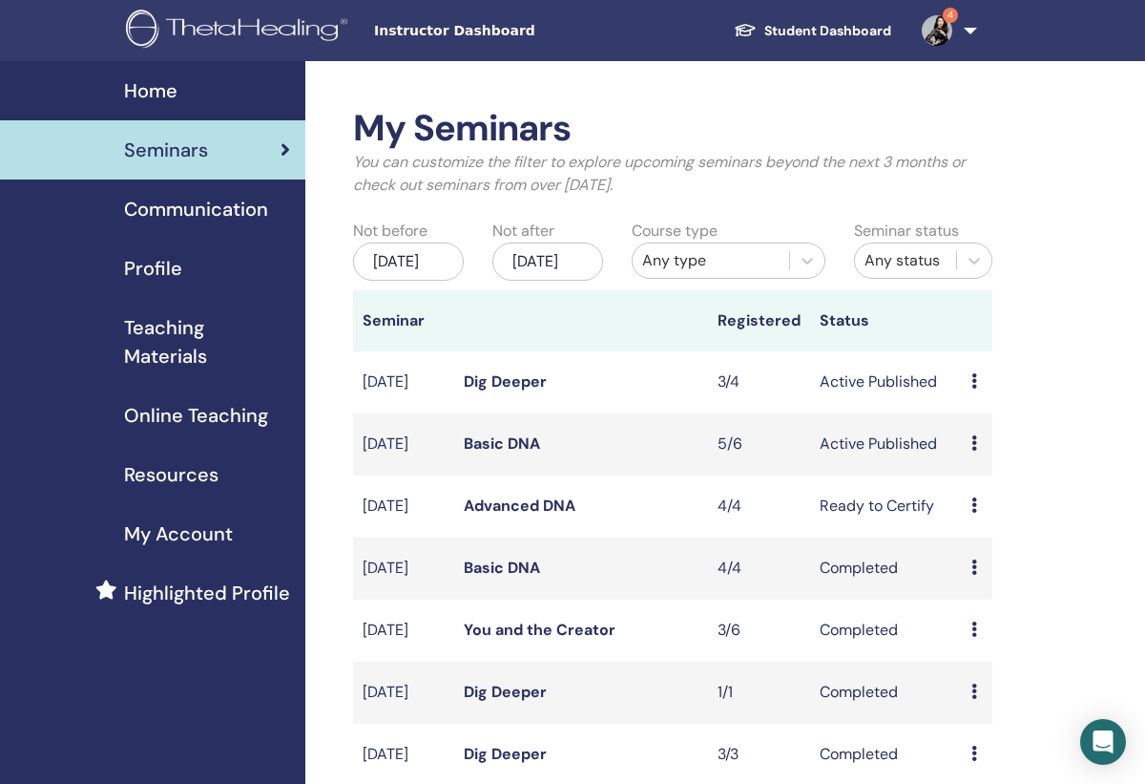
click at [510, 453] on link "Basic DNA" at bounding box center [502, 443] width 76 height 20
